Goal: Communication & Community: Answer question/provide support

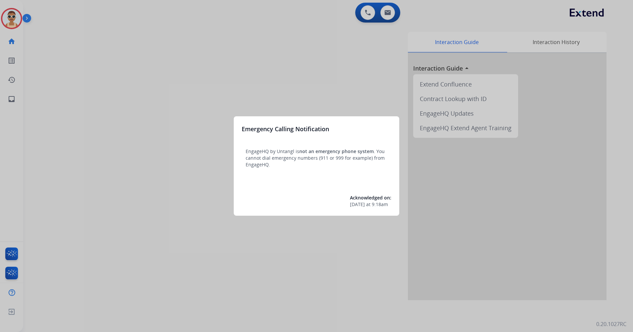
click at [256, 270] on div at bounding box center [316, 166] width 633 height 332
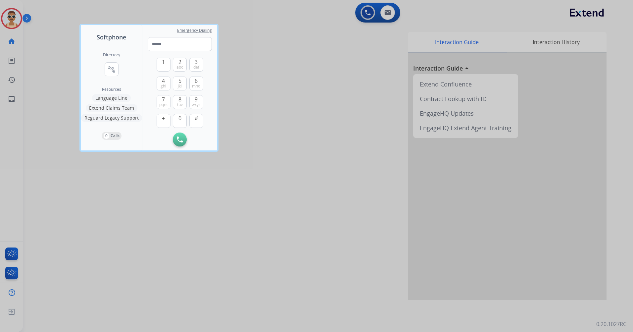
click at [235, 301] on div at bounding box center [316, 166] width 633 height 332
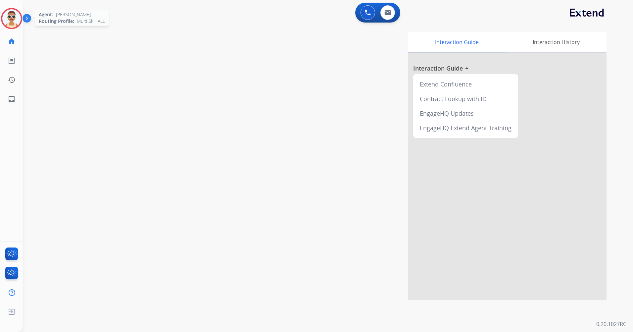
drag, startPoint x: 10, startPoint y: 20, endPoint x: 15, endPoint y: 18, distance: 5.0
click at [10, 20] on img at bounding box center [11, 18] width 19 height 19
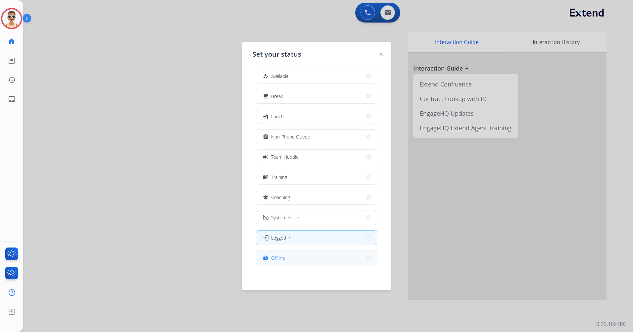
scroll to position [2, 0]
drag, startPoint x: 332, startPoint y: 263, endPoint x: 342, endPoint y: 248, distance: 17.2
click at [333, 263] on button "work_off Offline" at bounding box center [316, 257] width 120 height 14
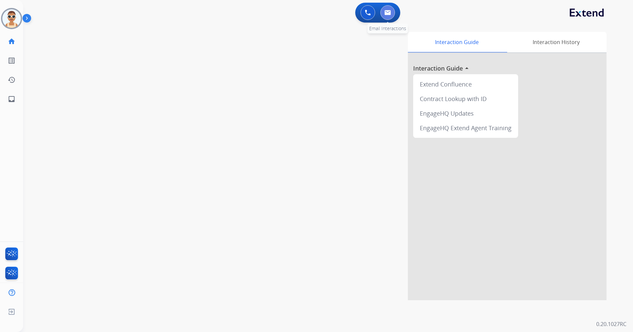
click at [390, 12] on img at bounding box center [387, 12] width 7 height 5
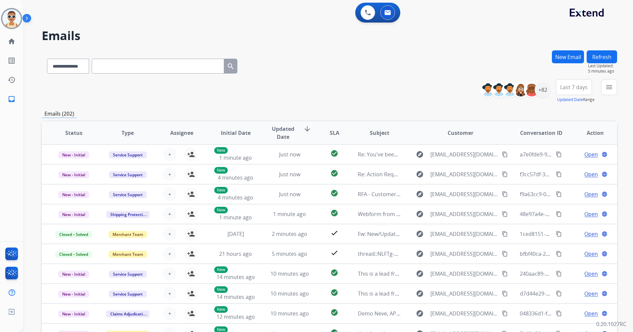
click at [130, 67] on input "text" at bounding box center [158, 66] width 132 height 15
click at [68, 65] on select "**********" at bounding box center [67, 66] width 41 height 15
select select "**********"
click at [47, 59] on select "**********" at bounding box center [67, 66] width 41 height 15
click at [117, 62] on input "text" at bounding box center [158, 66] width 132 height 15
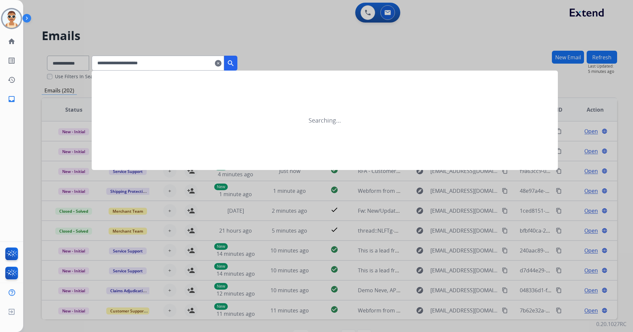
type input "**********"
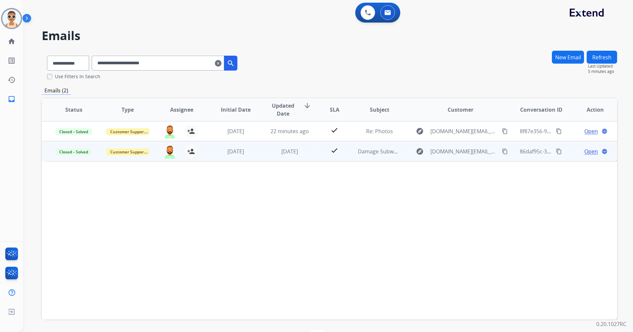
click at [586, 151] on span "Open" at bounding box center [591, 151] width 14 height 8
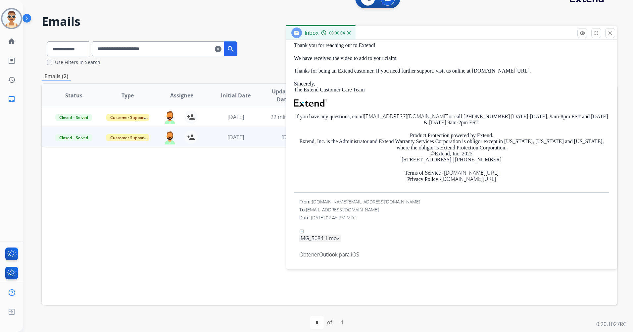
scroll to position [22, 0]
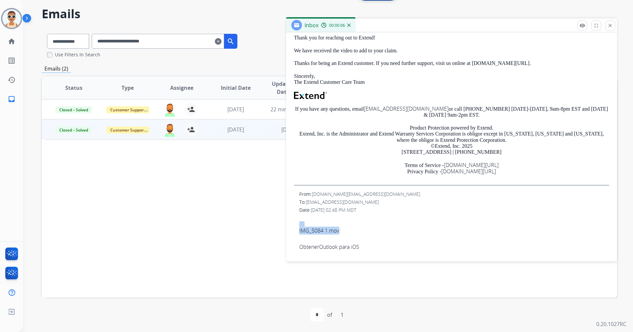
click at [330, 231] on link "IMG_5084 1.mov" at bounding box center [319, 223] width 40 height 21
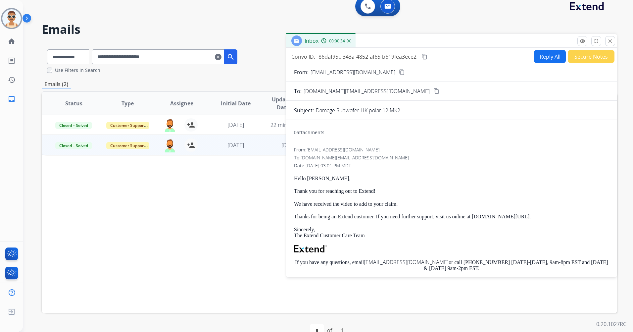
scroll to position [0, 0]
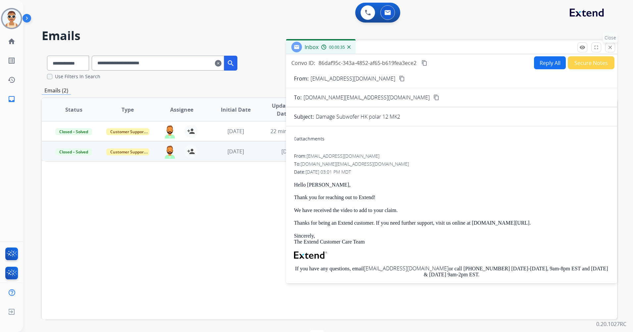
click at [607, 46] on mat-icon "close" at bounding box center [610, 47] width 6 height 6
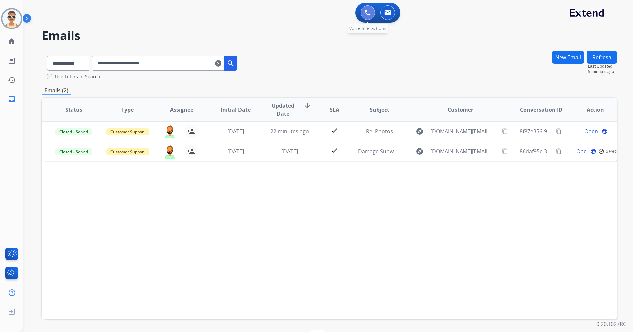
click at [367, 14] on img at bounding box center [368, 13] width 6 height 6
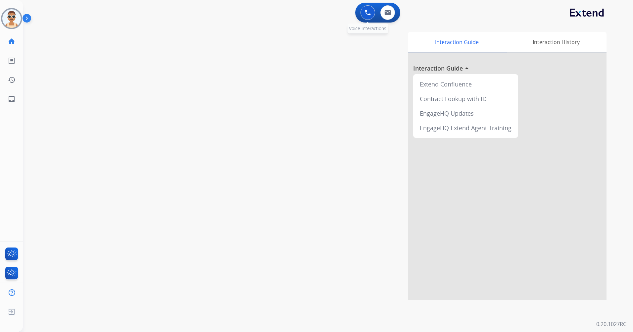
click at [369, 12] on img at bounding box center [368, 13] width 6 height 6
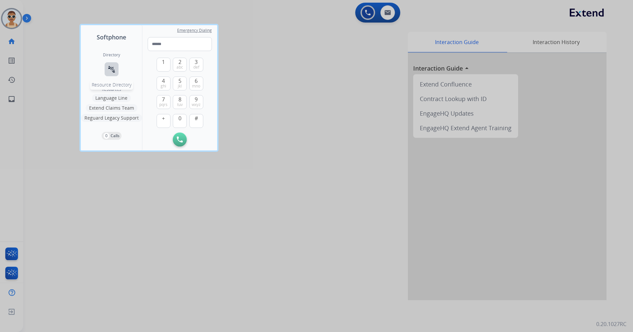
click at [107, 69] on button "connect_without_contact Resource Directory" at bounding box center [112, 69] width 14 height 14
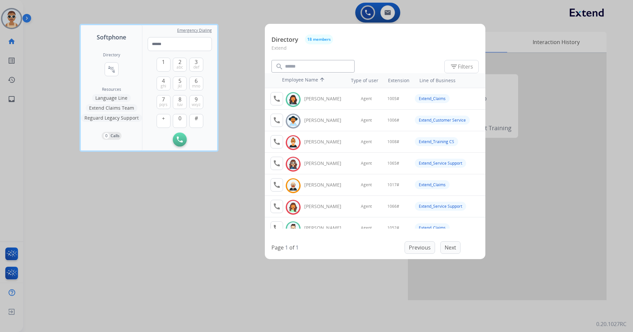
click at [189, 219] on div at bounding box center [316, 166] width 633 height 332
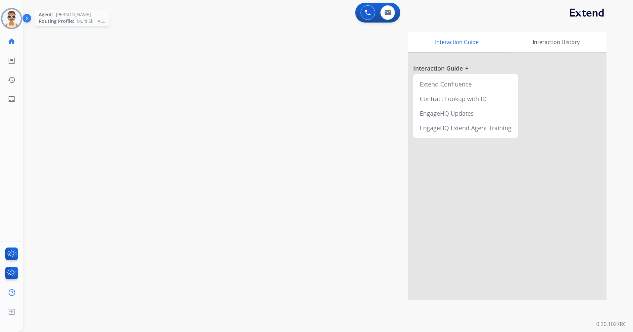
click at [17, 18] on img at bounding box center [11, 18] width 19 height 19
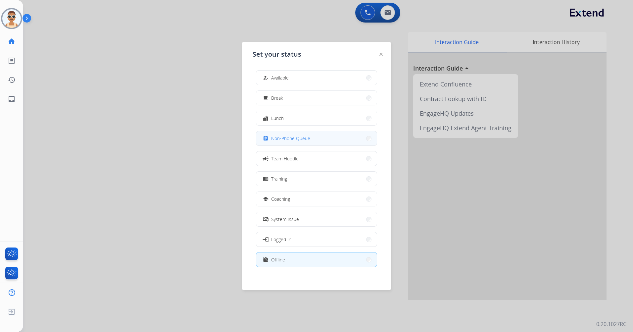
click at [324, 143] on button "assignment Non-Phone Queue" at bounding box center [316, 138] width 120 height 14
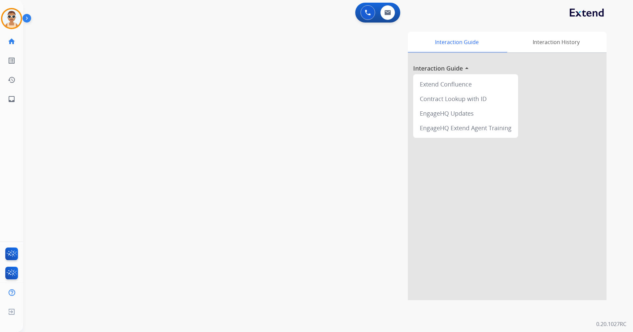
drag, startPoint x: 16, startPoint y: 18, endPoint x: 27, endPoint y: 23, distance: 12.5
click at [16, 18] on img at bounding box center [11, 18] width 19 height 19
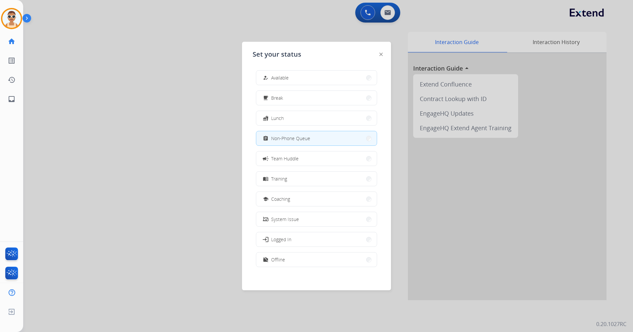
click at [177, 102] on div at bounding box center [316, 166] width 633 height 332
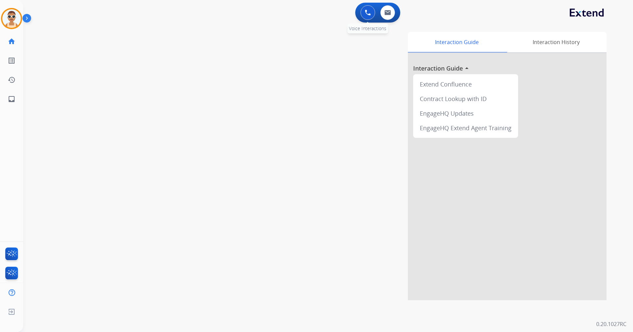
click at [369, 10] on img at bounding box center [368, 13] width 6 height 6
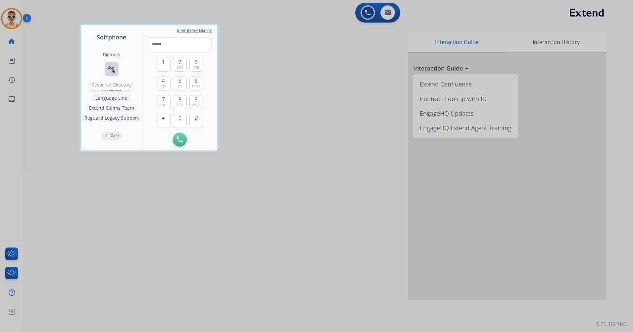
click at [111, 71] on mat-icon "connect_without_contact" at bounding box center [112, 69] width 8 height 8
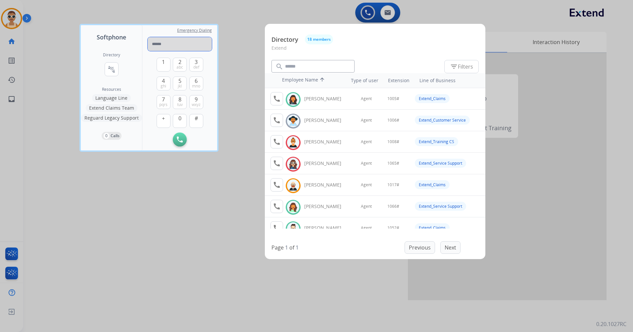
click at [156, 45] on input "tel" at bounding box center [180, 44] width 64 height 14
paste input "**********"
type input "**********"
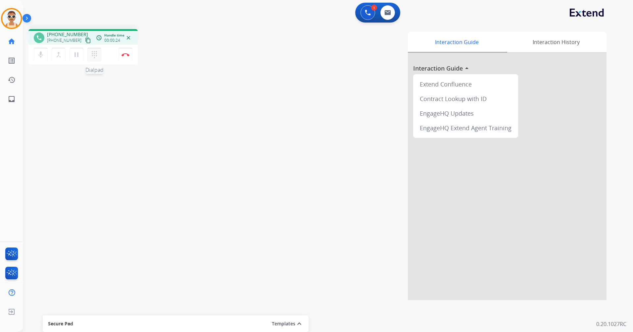
click at [95, 56] on mat-icon "dialpad" at bounding box center [94, 55] width 8 height 8
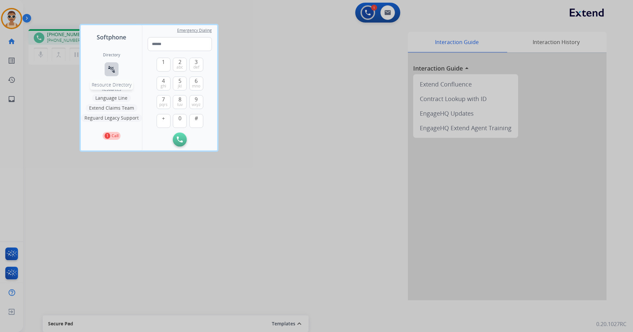
click at [109, 70] on mat-icon "connect_without_contact" at bounding box center [112, 69] width 8 height 8
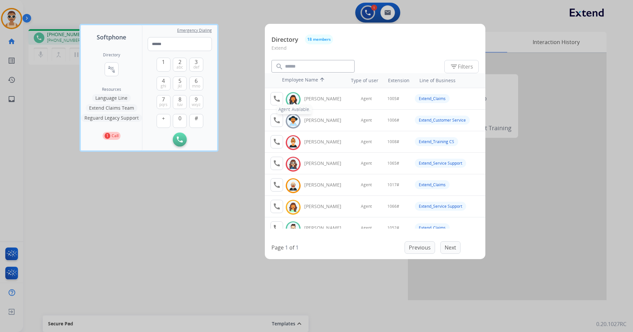
click at [277, 97] on mat-icon "call" at bounding box center [277, 99] width 8 height 8
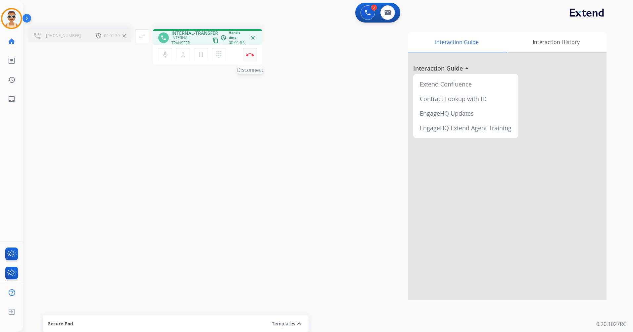
click at [250, 56] on img at bounding box center [250, 54] width 8 height 3
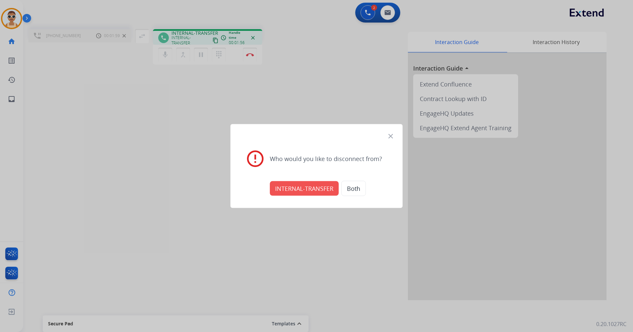
click at [303, 186] on button "INTERNAL-TRANSFER" at bounding box center [304, 188] width 69 height 15
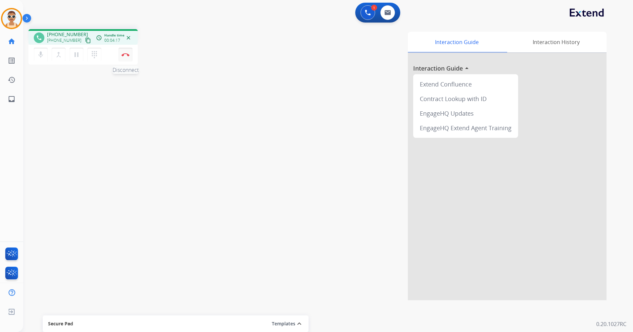
click at [129, 56] on img at bounding box center [125, 54] width 8 height 3
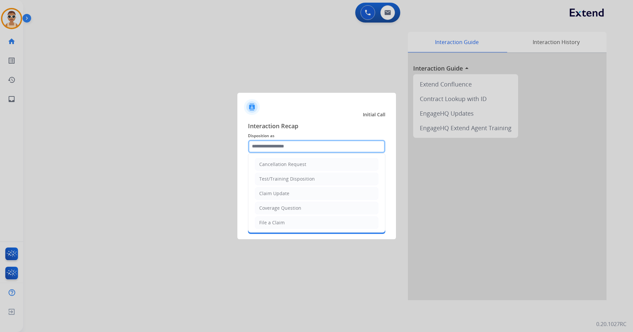
click at [303, 145] on input "text" at bounding box center [316, 146] width 137 height 13
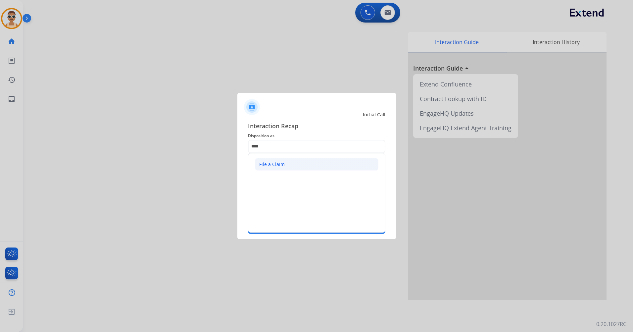
click at [300, 160] on li "File a Claim" at bounding box center [316, 164] width 123 height 13
type input "**********"
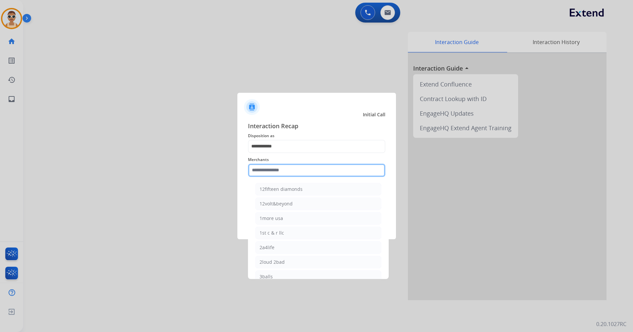
click at [313, 167] on input "text" at bounding box center [316, 169] width 137 height 13
drag, startPoint x: 310, startPoint y: 188, endPoint x: 317, endPoint y: 187, distance: 6.4
click at [311, 188] on li "Bed bath & beyond" at bounding box center [318, 189] width 126 height 13
type input "**********"
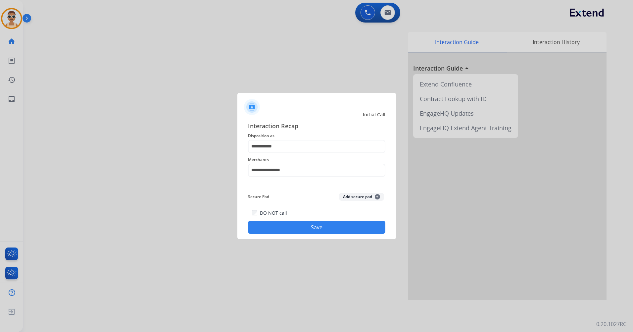
click at [336, 226] on button "Save" at bounding box center [316, 226] width 137 height 13
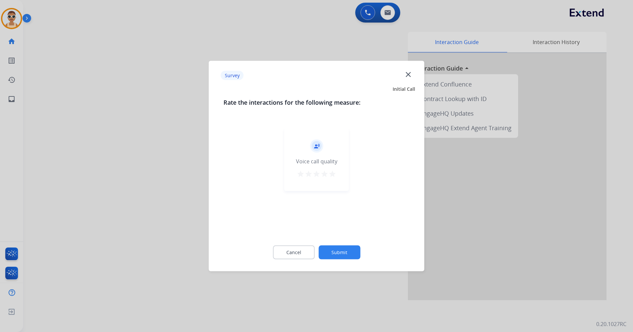
drag, startPoint x: 327, startPoint y: 172, endPoint x: 343, endPoint y: 205, distance: 36.8
click at [328, 172] on mat-icon "star" at bounding box center [324, 174] width 8 height 8
drag, startPoint x: 334, startPoint y: 174, endPoint x: 335, endPoint y: 213, distance: 39.1
click at [335, 174] on mat-icon "star" at bounding box center [332, 174] width 8 height 8
drag, startPoint x: 351, startPoint y: 249, endPoint x: 324, endPoint y: 208, distance: 49.6
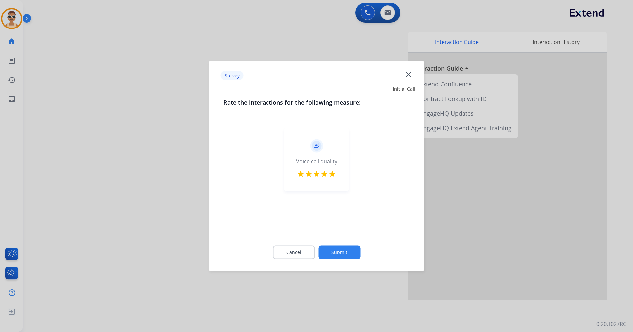
click at [351, 249] on button "Submit" at bounding box center [339, 252] width 42 height 14
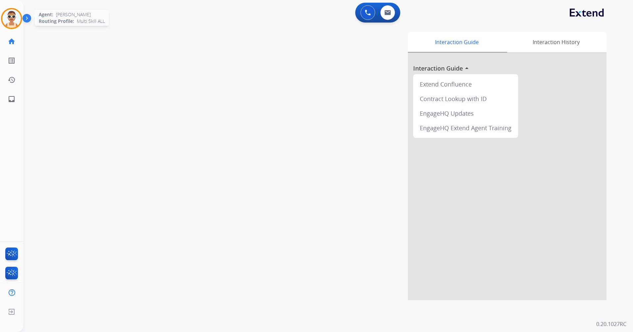
click at [4, 16] on img at bounding box center [11, 18] width 19 height 19
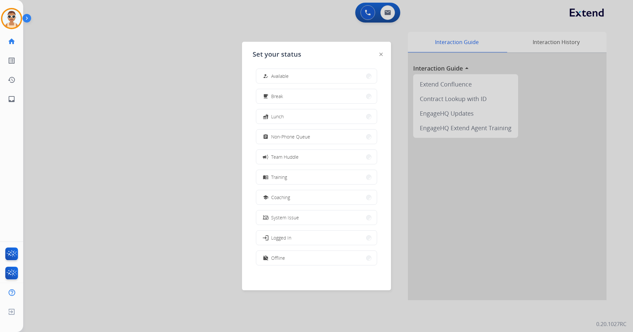
scroll to position [2, 0]
click at [307, 248] on div "how_to_reg Available free_breakfast Break fastfood Lunch assignment Non-Phone Q…" at bounding box center [316, 169] width 128 height 208
click at [311, 256] on button "work_off Offline" at bounding box center [316, 257] width 120 height 14
